Goal: Register for event/course

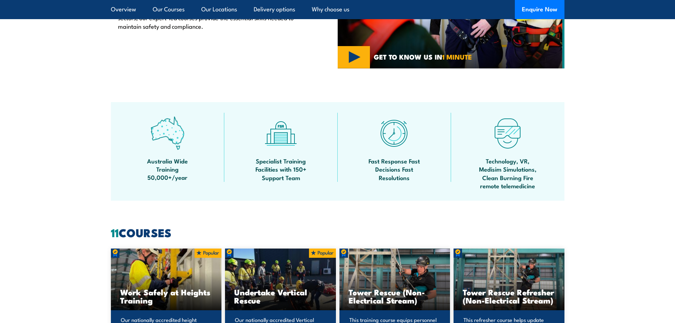
scroll to position [496, 0]
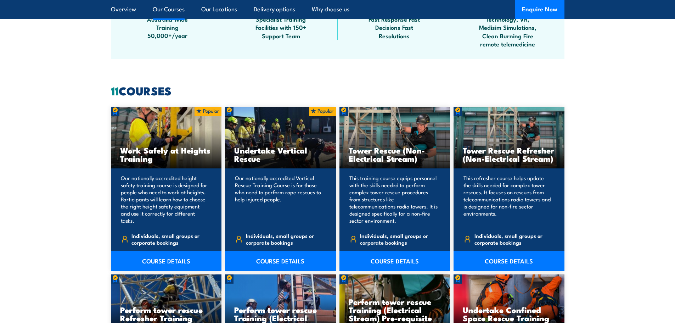
click at [507, 259] on link "COURSE DETAILS" at bounding box center [508, 261] width 111 height 20
click at [404, 260] on link "COURSE DETAILS" at bounding box center [394, 261] width 111 height 20
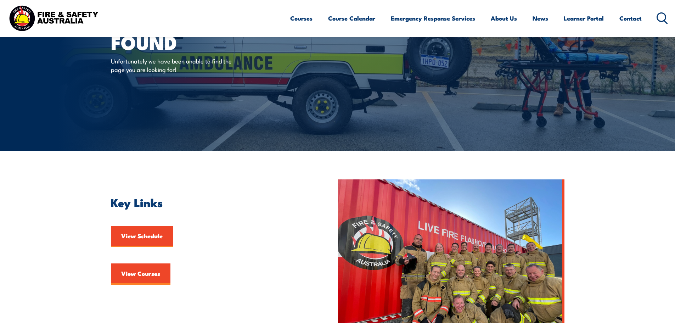
scroll to position [177, 0]
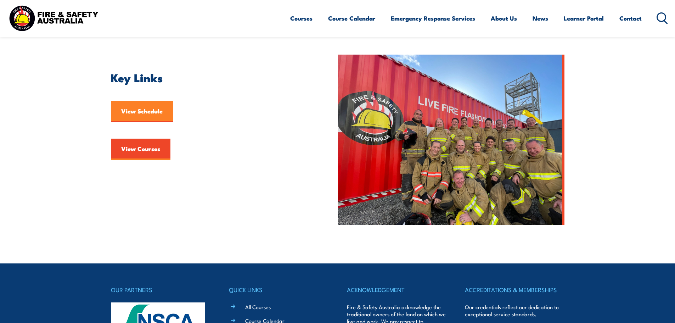
click at [159, 110] on link "View Schedule" at bounding box center [142, 111] width 62 height 21
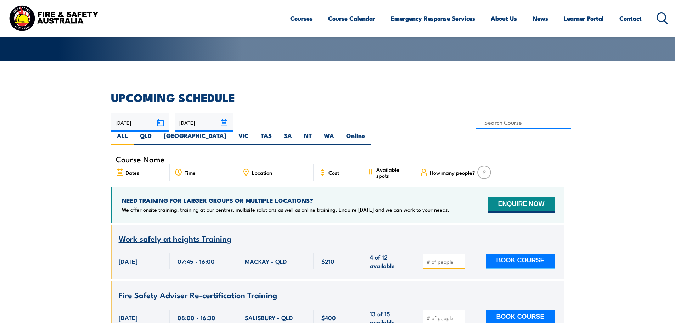
scroll to position [142, 0]
click at [340, 131] on label "WA" at bounding box center [329, 138] width 22 height 14
click at [339, 131] on input "WA" at bounding box center [336, 133] width 5 height 5
radio input "true"
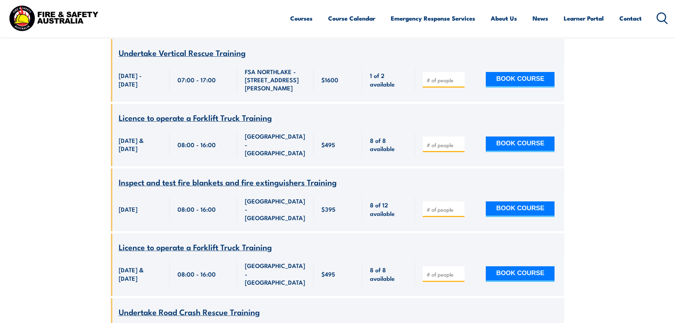
scroll to position [1297, 0]
